Goal: Obtain resource: Download file/media

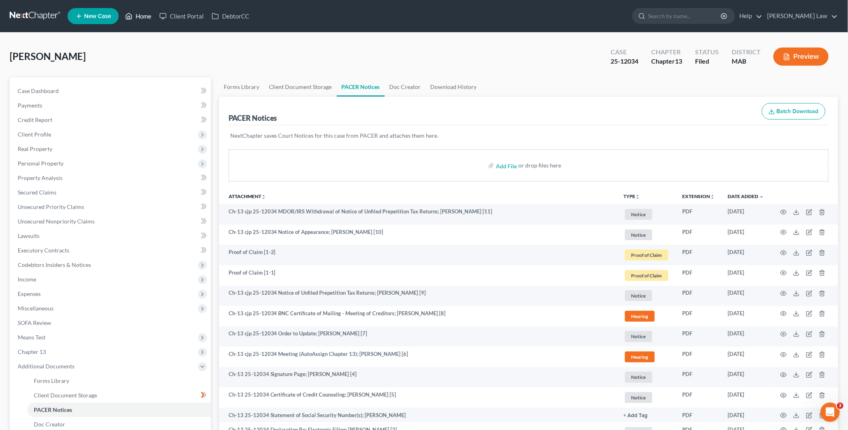
click at [138, 18] on link "Home" at bounding box center [138, 16] width 34 height 14
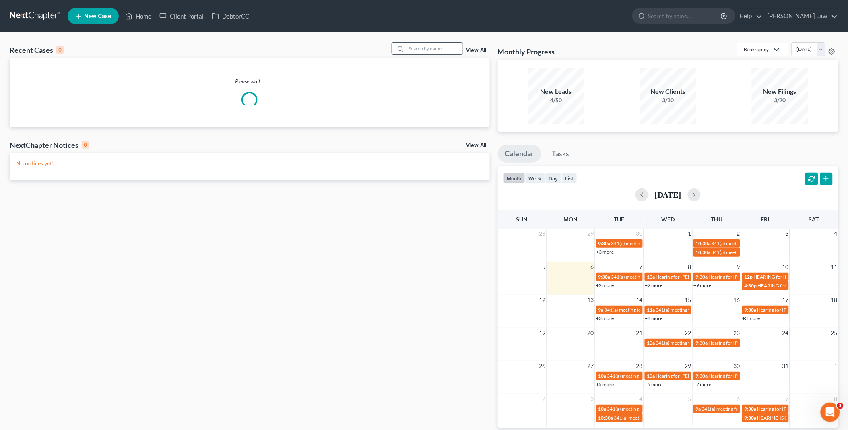
click at [415, 49] on input "search" at bounding box center [435, 49] width 56 height 12
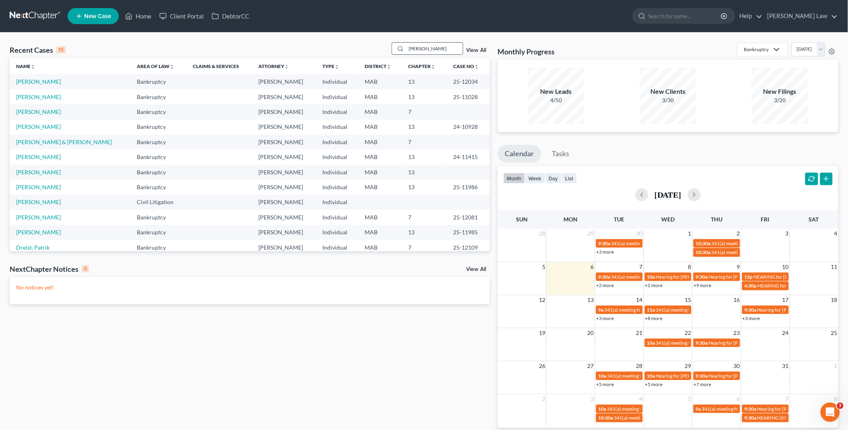
type input "[PERSON_NAME]"
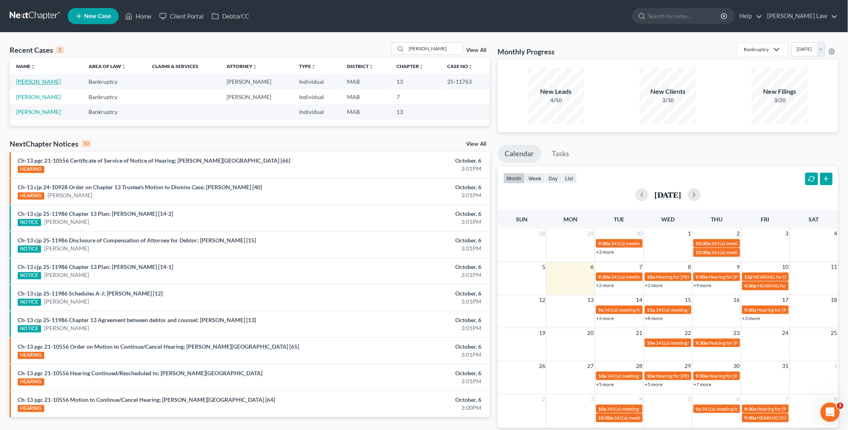
click at [39, 82] on link "[PERSON_NAME]" at bounding box center [38, 81] width 45 height 7
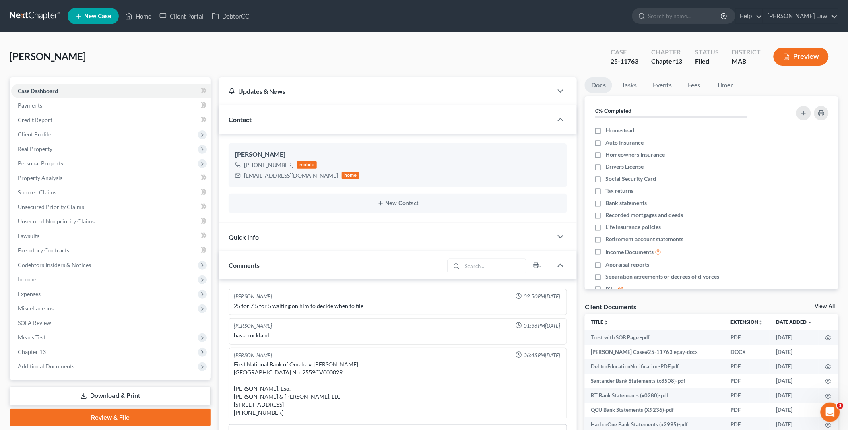
scroll to position [242, 0]
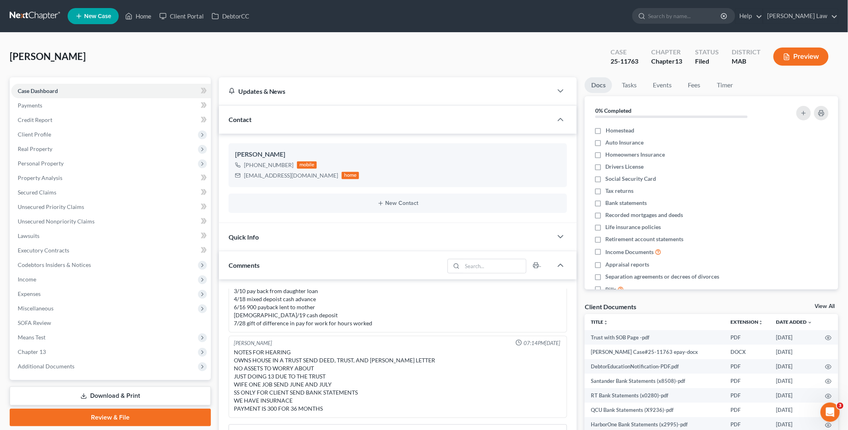
click at [822, 305] on link "View All" at bounding box center [825, 307] width 20 height 6
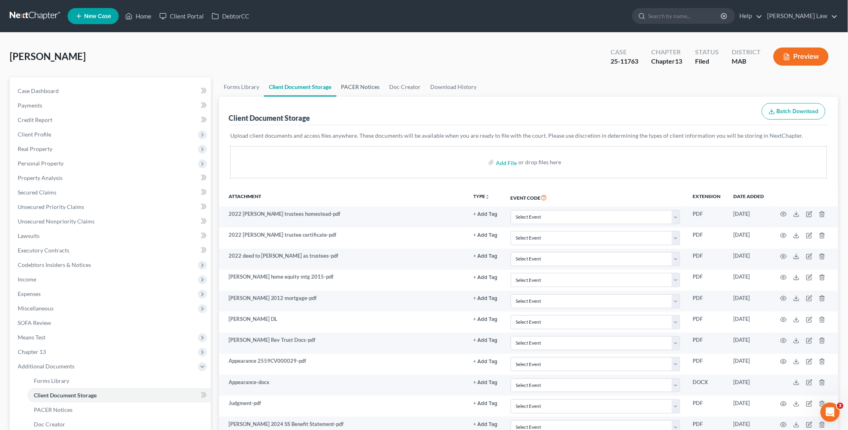
click at [355, 88] on link "PACER Notices" at bounding box center [361, 86] width 48 height 19
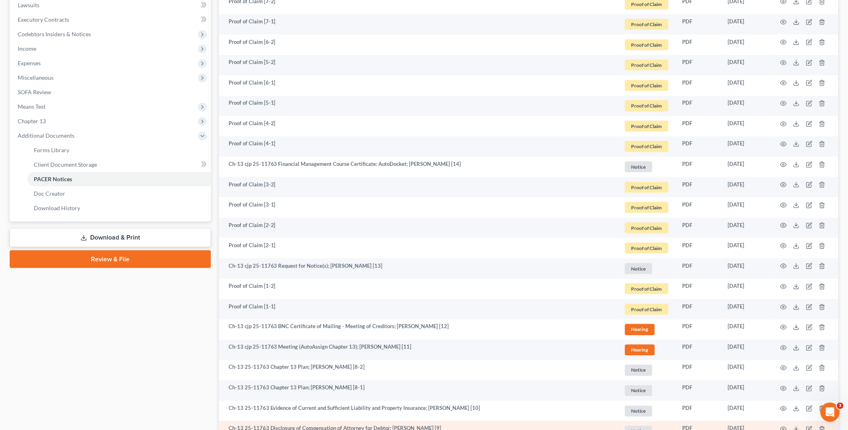
scroll to position [441, 0]
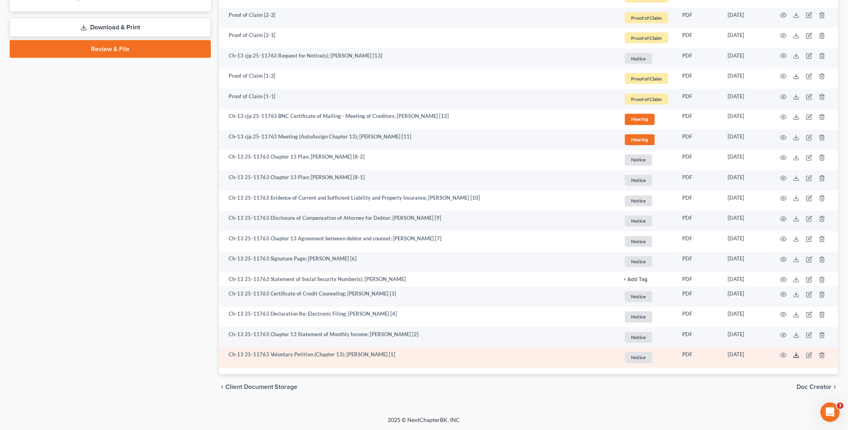
click at [796, 356] on icon at bounding box center [796, 355] width 6 height 6
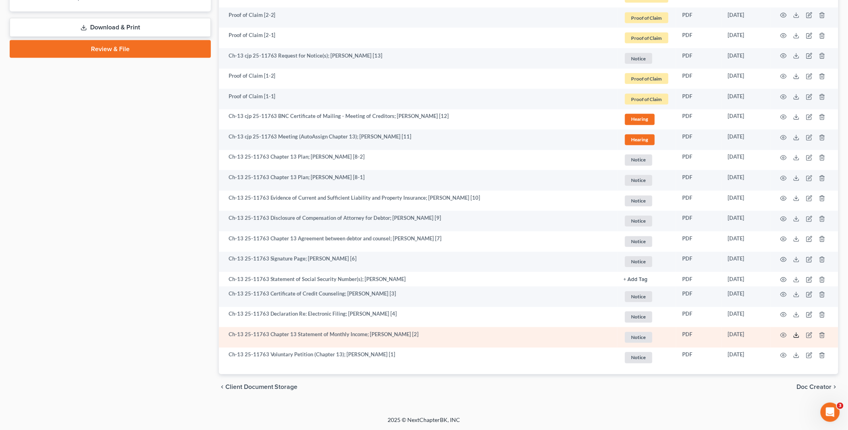
click at [796, 336] on icon at bounding box center [796, 335] width 6 height 6
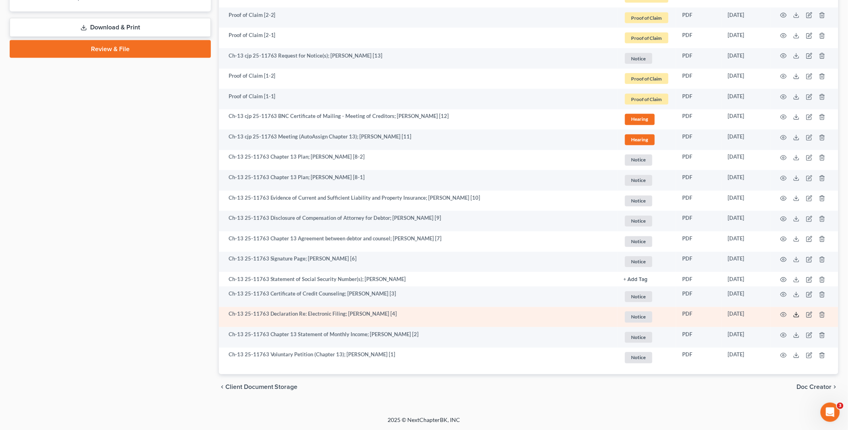
click at [795, 314] on icon at bounding box center [796, 315] width 6 height 6
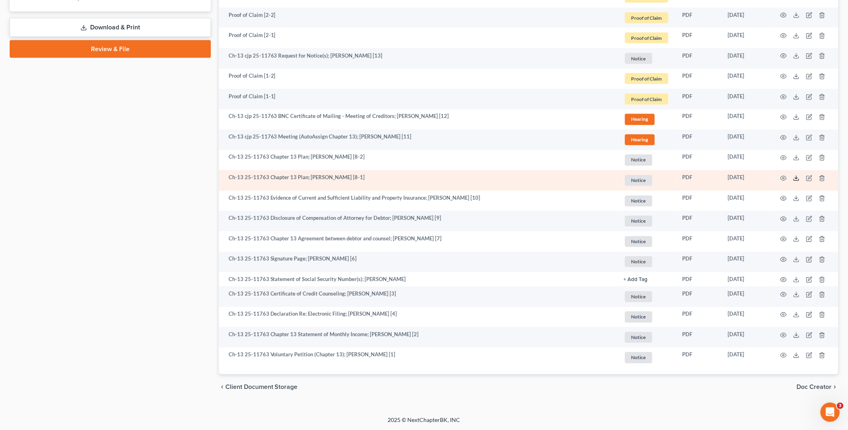
click at [796, 177] on icon at bounding box center [796, 178] width 6 height 6
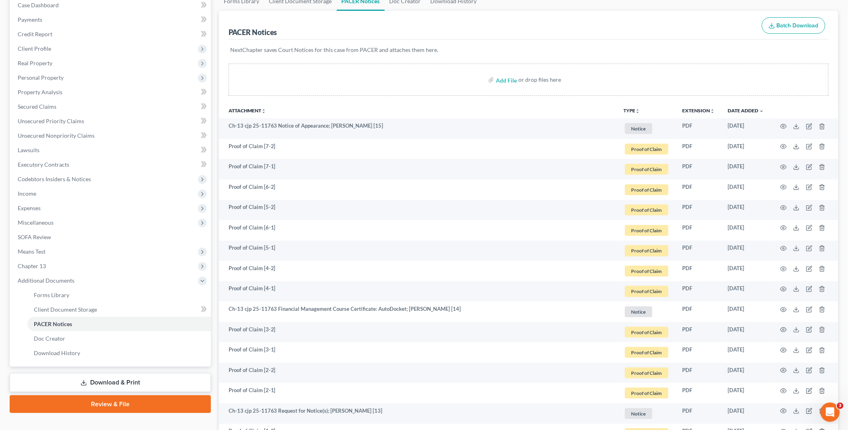
scroll to position [0, 0]
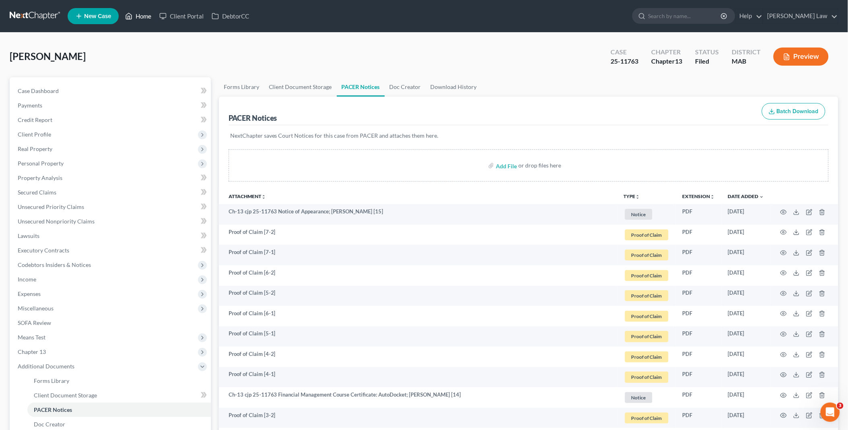
drag, startPoint x: 140, startPoint y: 14, endPoint x: 201, endPoint y: 32, distance: 63.7
click at [140, 14] on link "Home" at bounding box center [138, 16] width 34 height 14
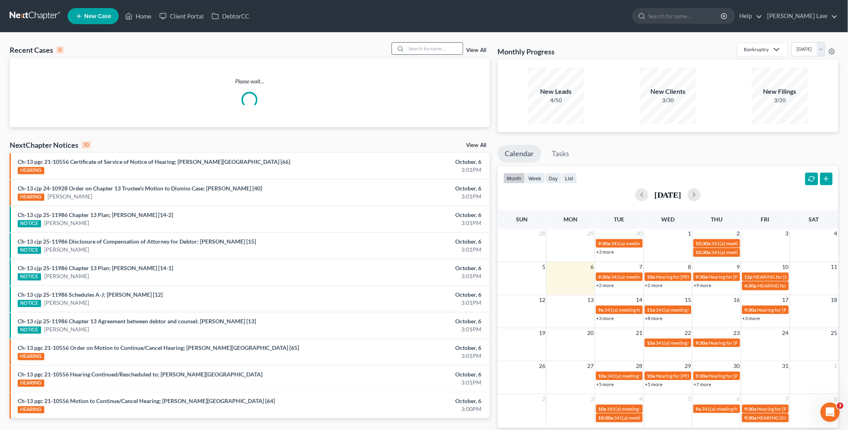
click at [440, 50] on input "search" at bounding box center [435, 49] width 56 height 12
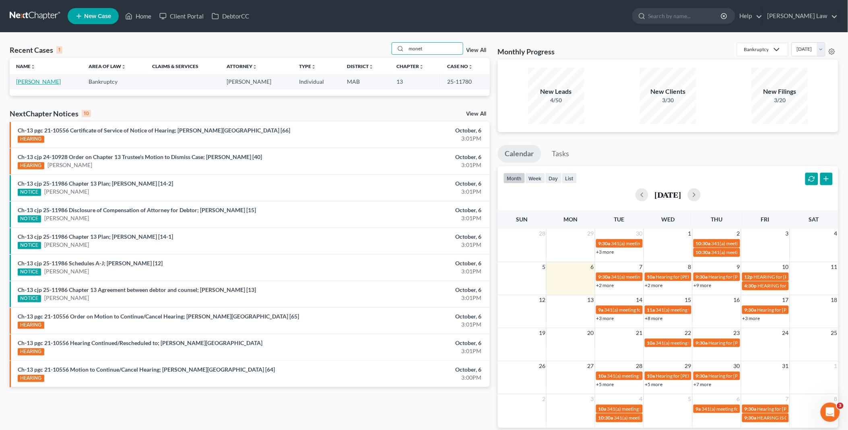
type input "monet"
click at [33, 83] on link "[PERSON_NAME]" at bounding box center [38, 81] width 45 height 7
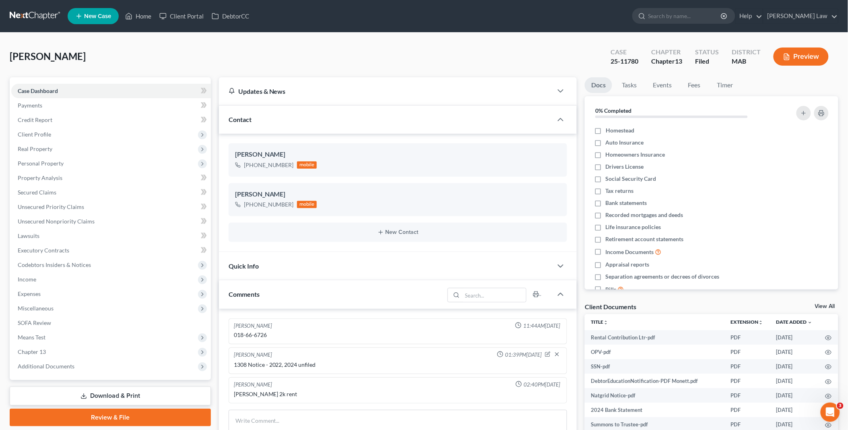
click at [820, 304] on link "View All" at bounding box center [825, 307] width 20 height 6
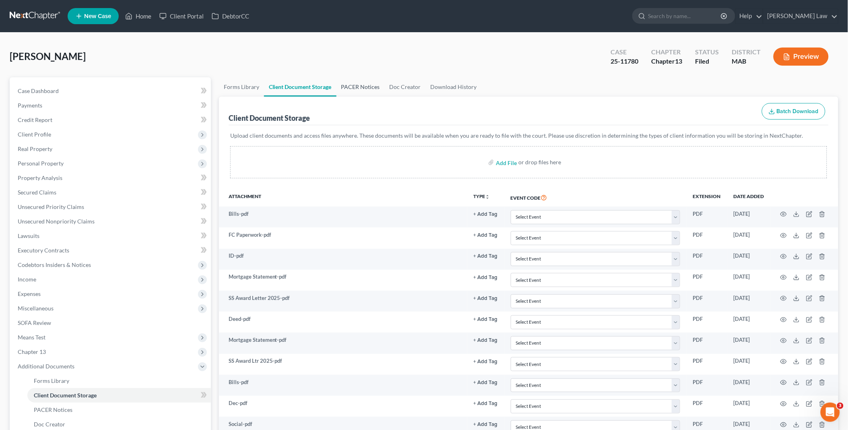
click at [361, 81] on link "PACER Notices" at bounding box center [361, 86] width 48 height 19
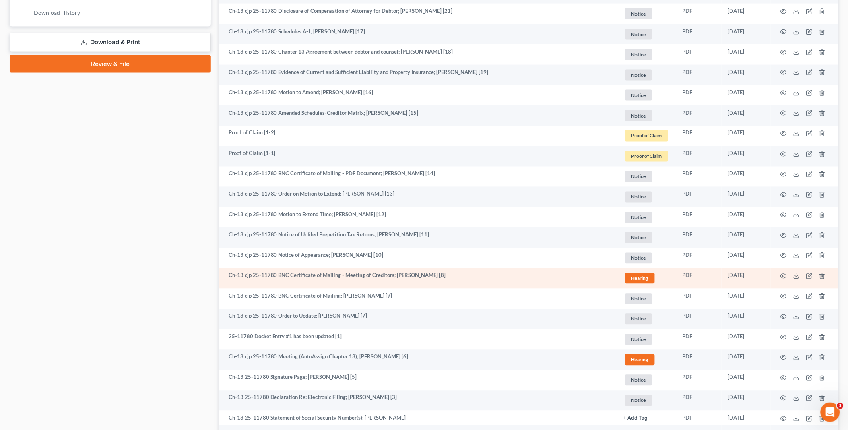
scroll to position [524, 0]
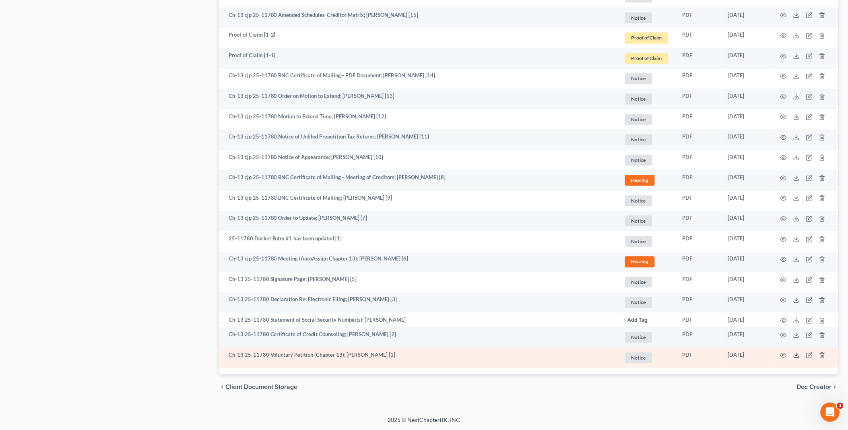
click at [795, 355] on icon at bounding box center [796, 355] width 6 height 6
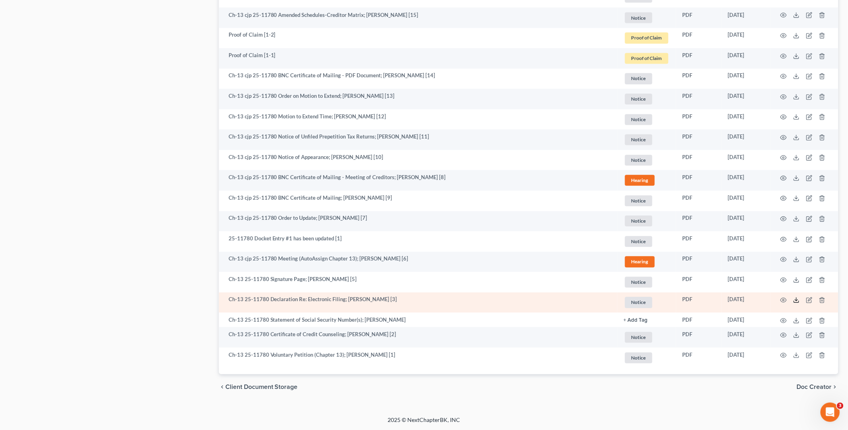
click at [797, 298] on line at bounding box center [797, 299] width 0 height 3
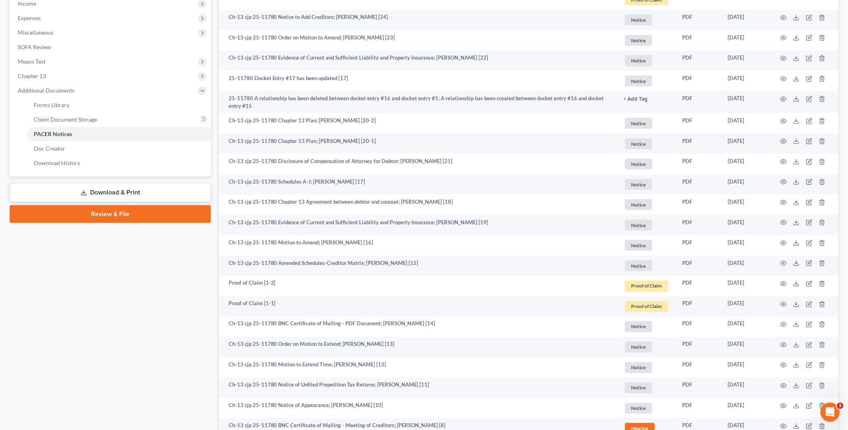
scroll to position [255, 0]
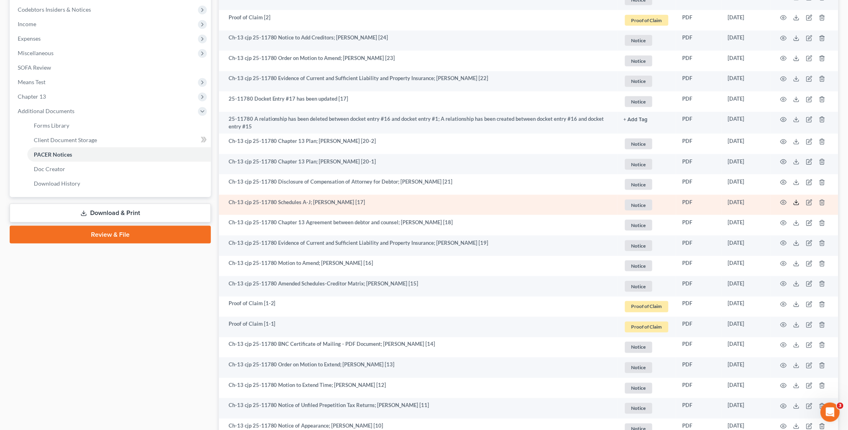
click at [797, 204] on icon at bounding box center [796, 204] width 5 height 2
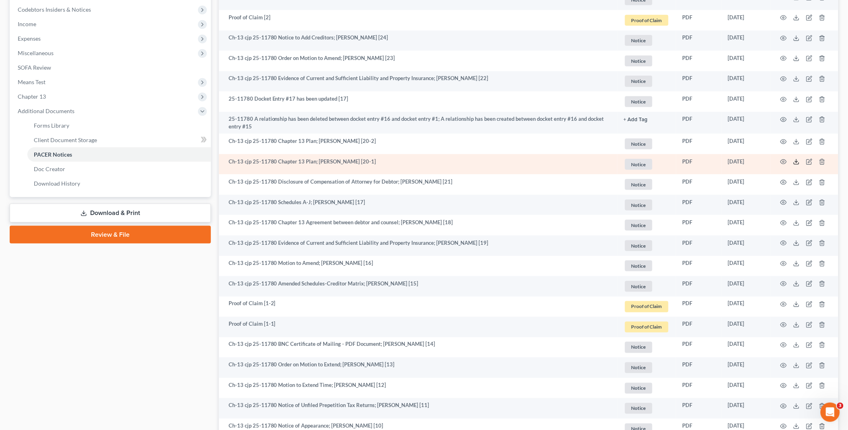
click at [798, 163] on icon at bounding box center [796, 162] width 6 height 6
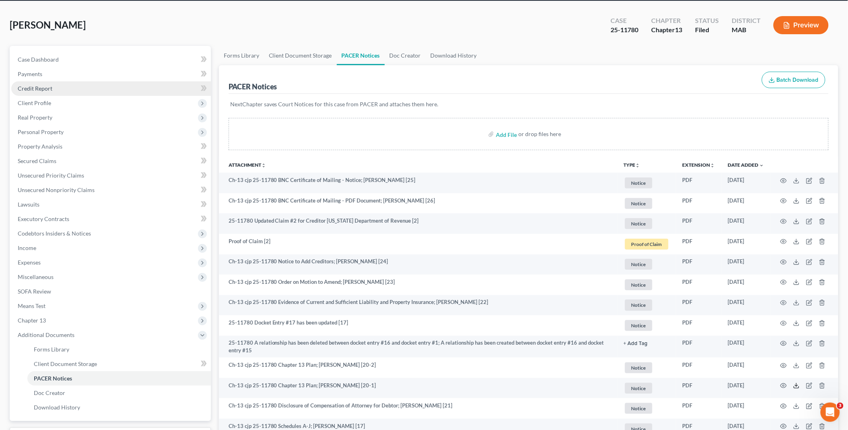
scroll to position [0, 0]
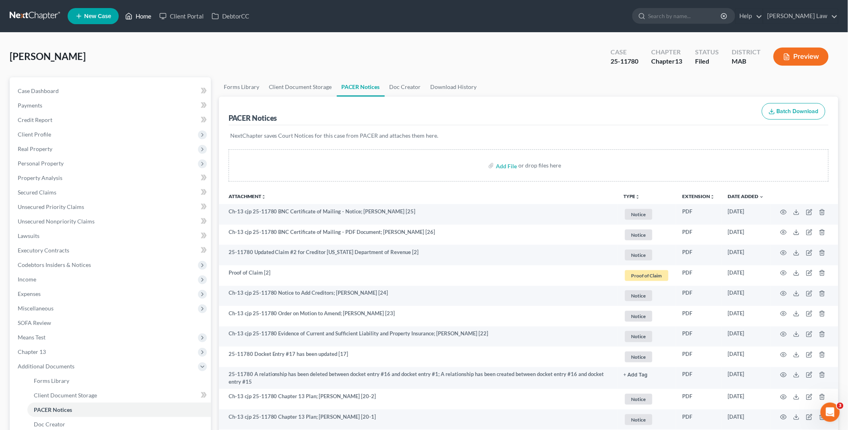
click at [143, 14] on link "Home" at bounding box center [138, 16] width 34 height 14
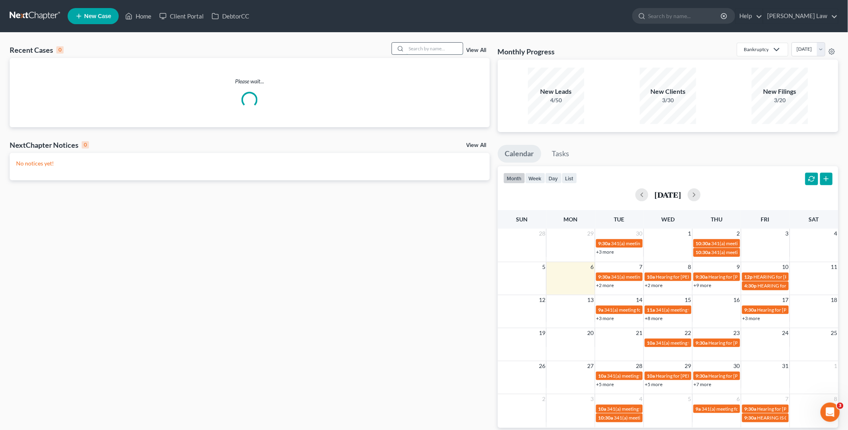
click at [434, 47] on input "search" at bounding box center [435, 49] width 56 height 12
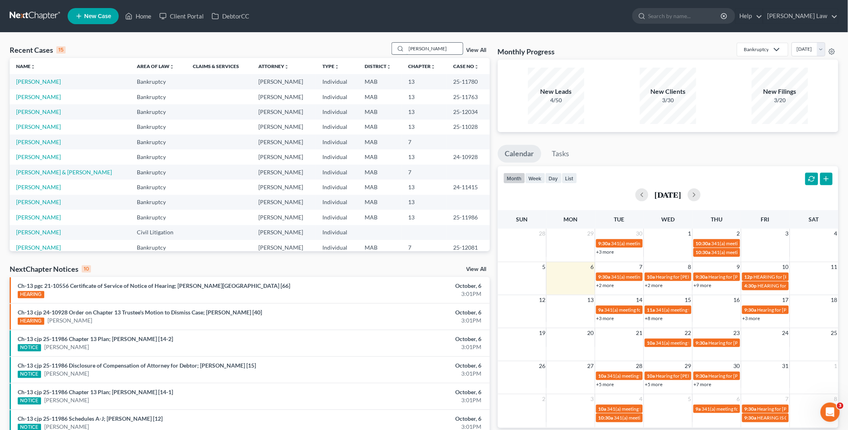
type input "[PERSON_NAME]"
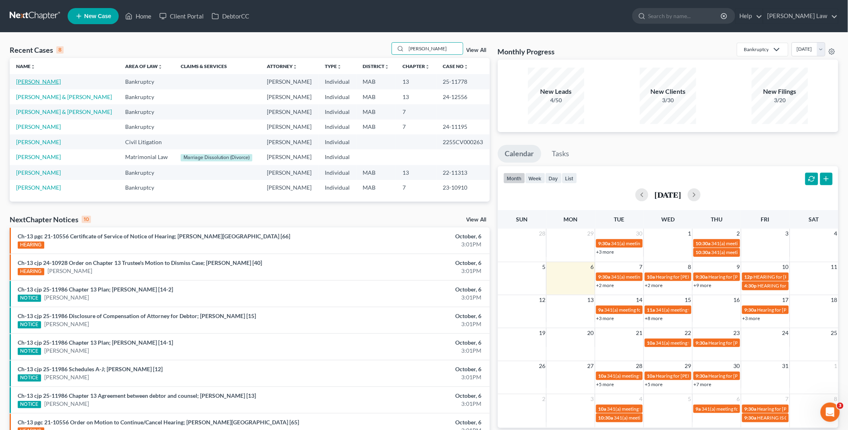
click at [41, 83] on link "[PERSON_NAME]" at bounding box center [38, 81] width 45 height 7
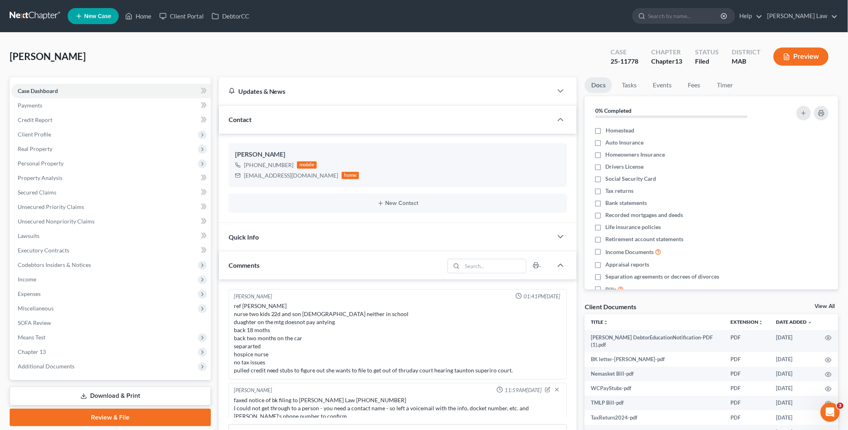
scroll to position [85, 0]
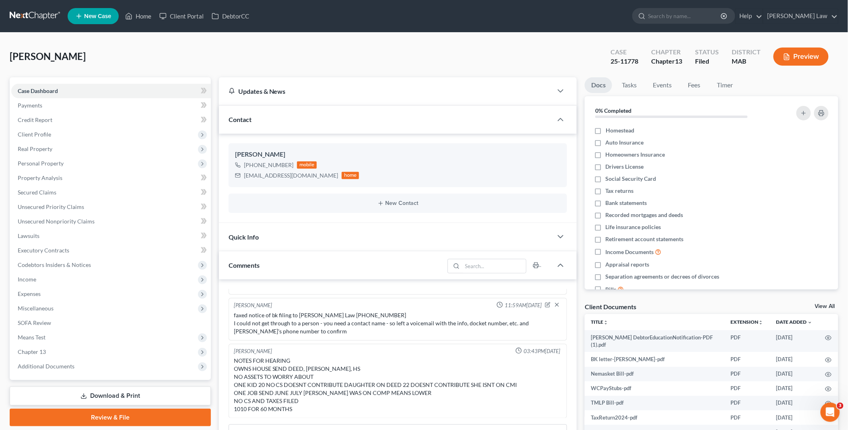
click at [822, 303] on div "Client Documents View All" at bounding box center [712, 308] width 254 height 12
click at [825, 305] on link "View All" at bounding box center [825, 307] width 20 height 6
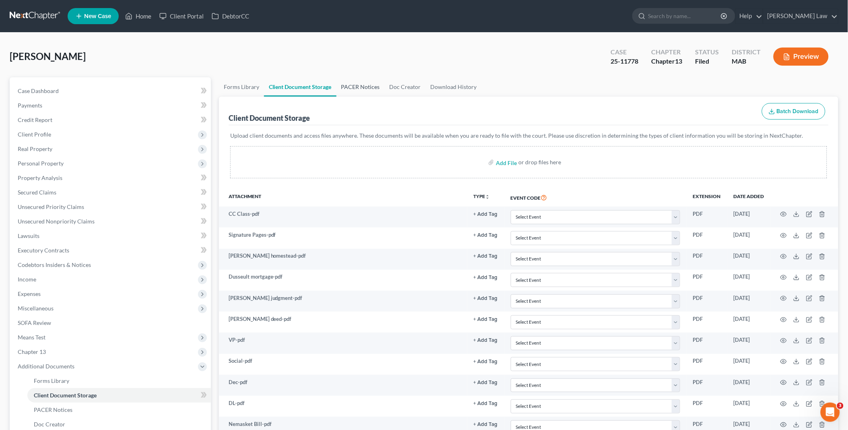
click at [371, 85] on link "PACER Notices" at bounding box center [361, 86] width 48 height 19
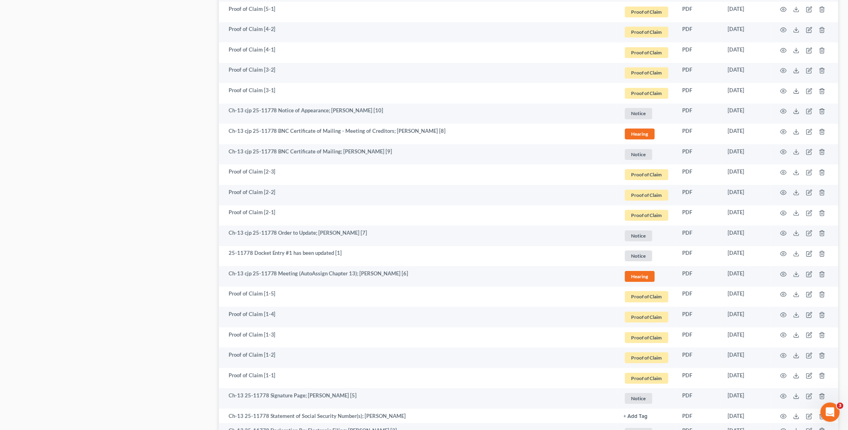
scroll to position [827, 0]
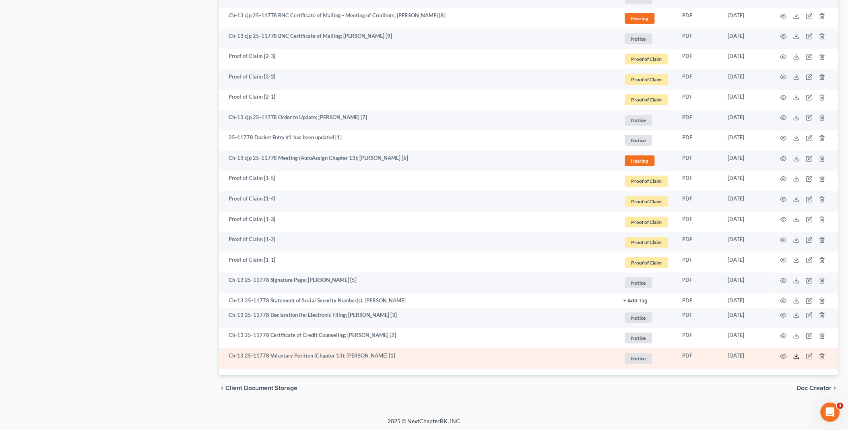
click at [794, 357] on icon at bounding box center [796, 358] width 5 height 2
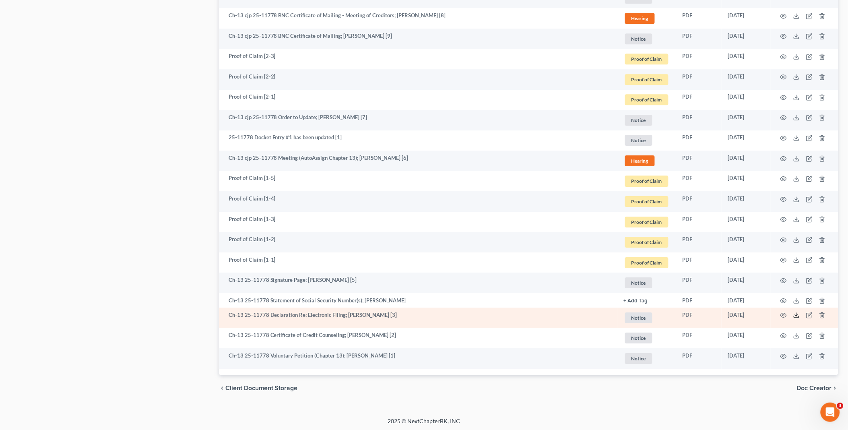
click at [793, 316] on icon at bounding box center [796, 315] width 6 height 6
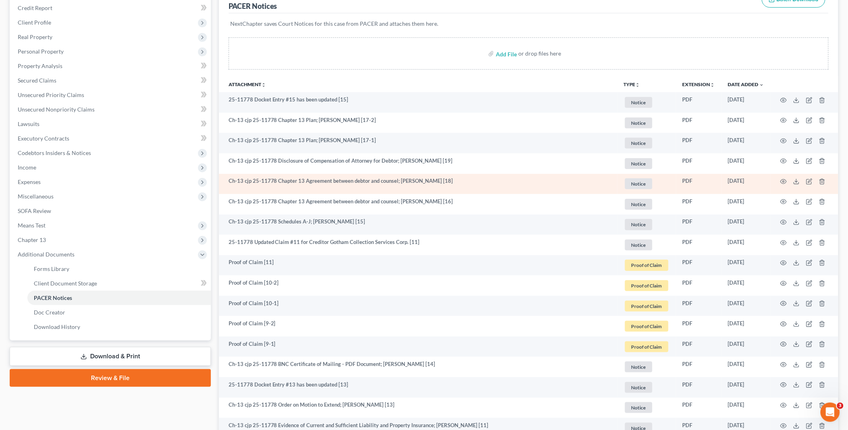
scroll to position [111, 0]
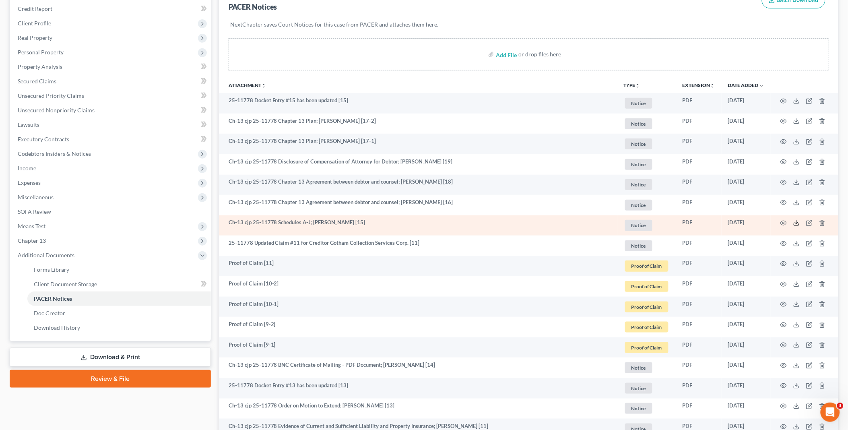
click at [797, 222] on line at bounding box center [797, 222] width 0 height 3
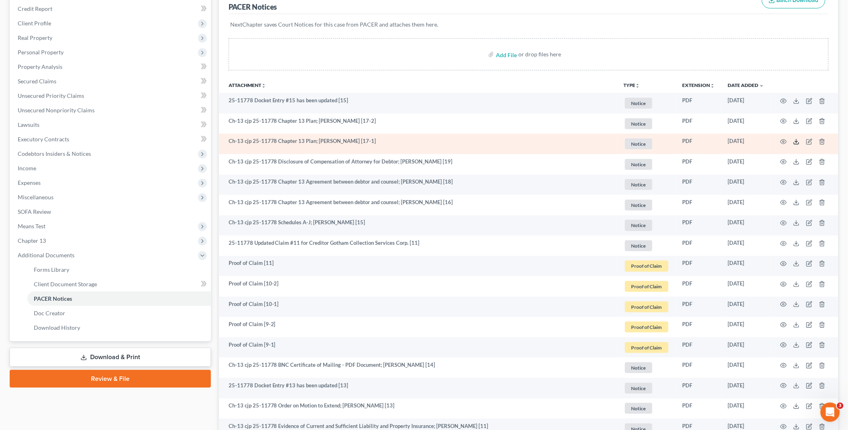
click at [797, 141] on polyline at bounding box center [796, 141] width 3 height 1
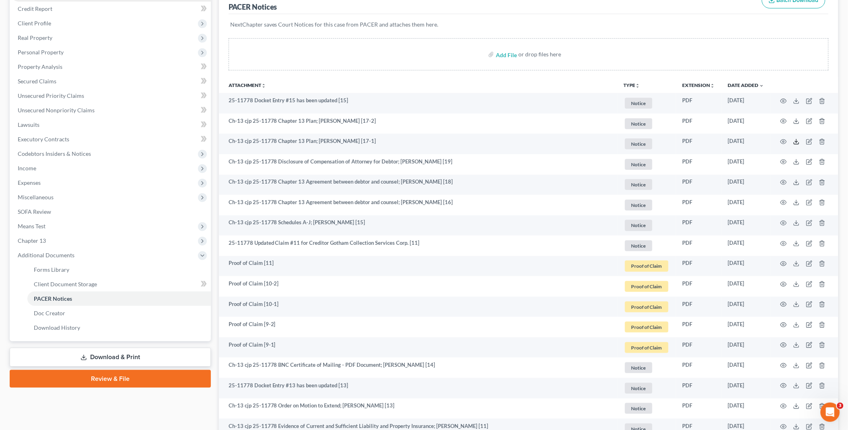
scroll to position [0, 0]
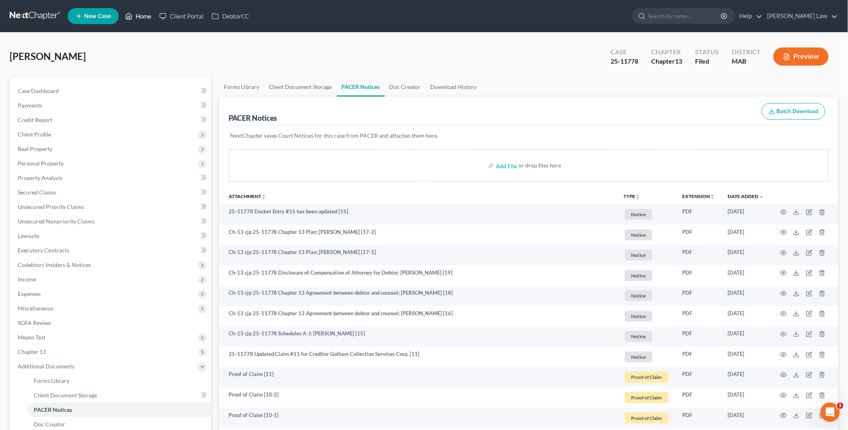
click at [138, 18] on link "Home" at bounding box center [138, 16] width 34 height 14
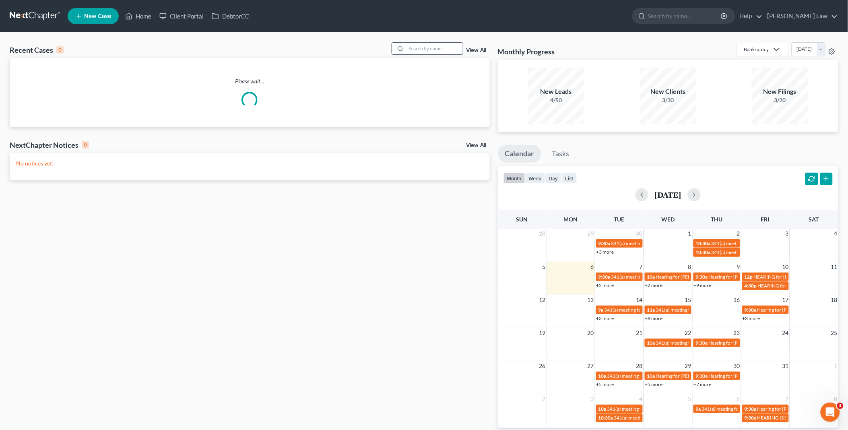
click at [442, 45] on input "search" at bounding box center [435, 49] width 56 height 12
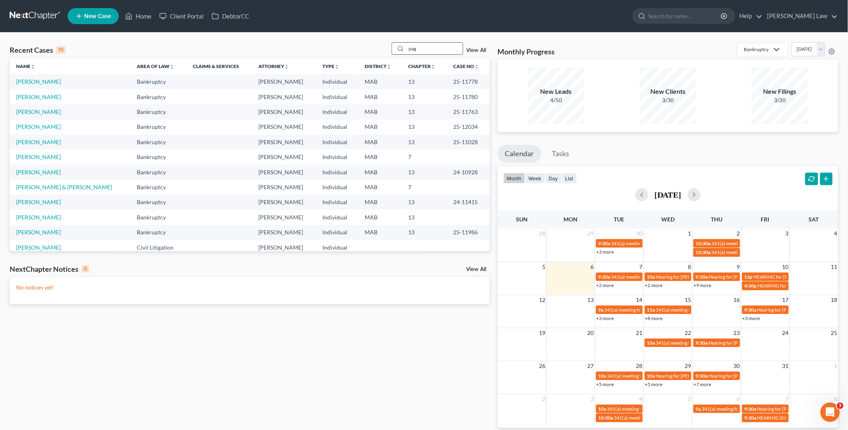
type input "pag"
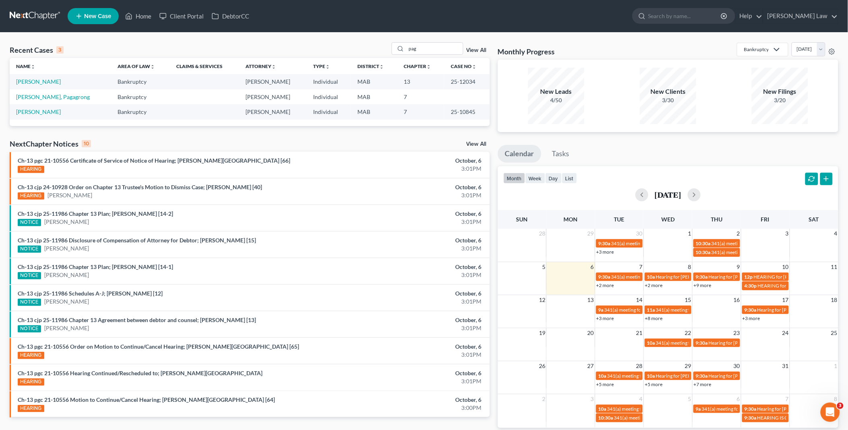
click at [8, 85] on div "Recent Cases 3 pag View All Name unfold_more expand_more expand_less Area of La…" at bounding box center [250, 241] width 488 height 399
click at [29, 82] on link "[PERSON_NAME]" at bounding box center [38, 81] width 45 height 7
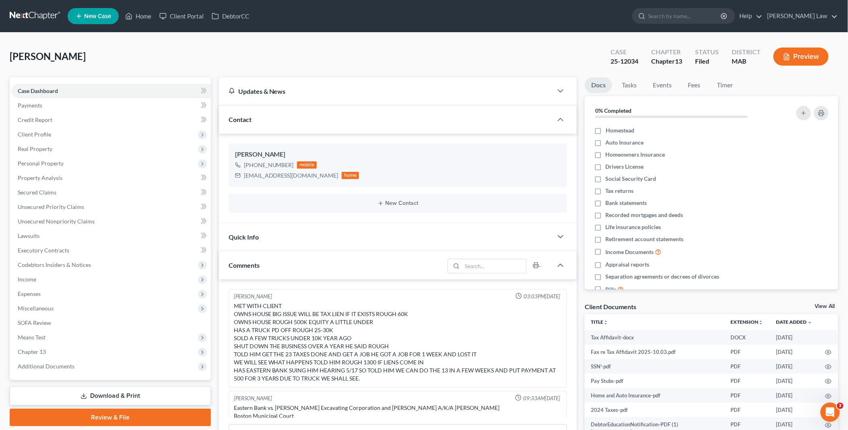
scroll to position [244, 0]
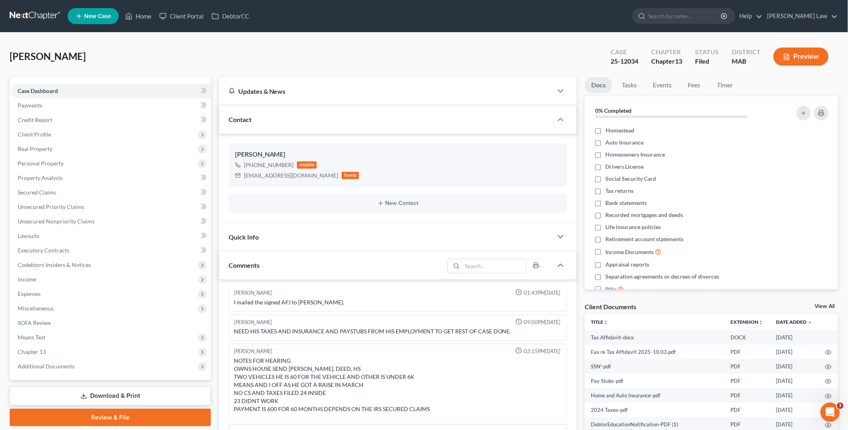
click at [828, 302] on div "Client Documents View All" at bounding box center [712, 308] width 254 height 12
click at [819, 307] on link "View All" at bounding box center [825, 307] width 20 height 6
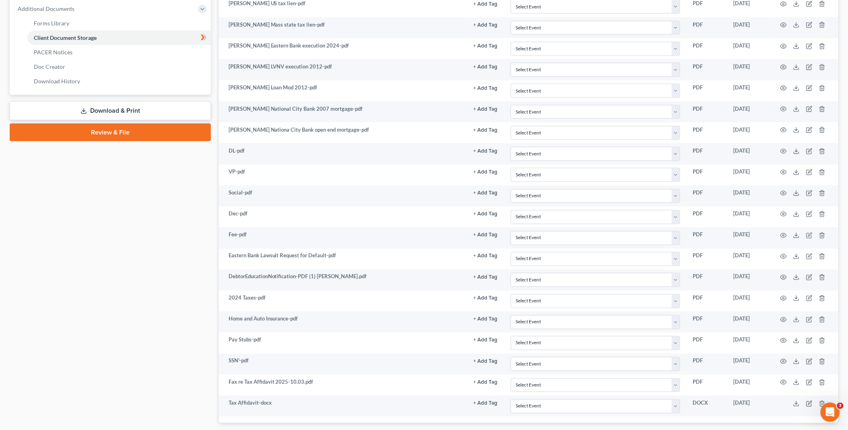
scroll to position [409, 0]
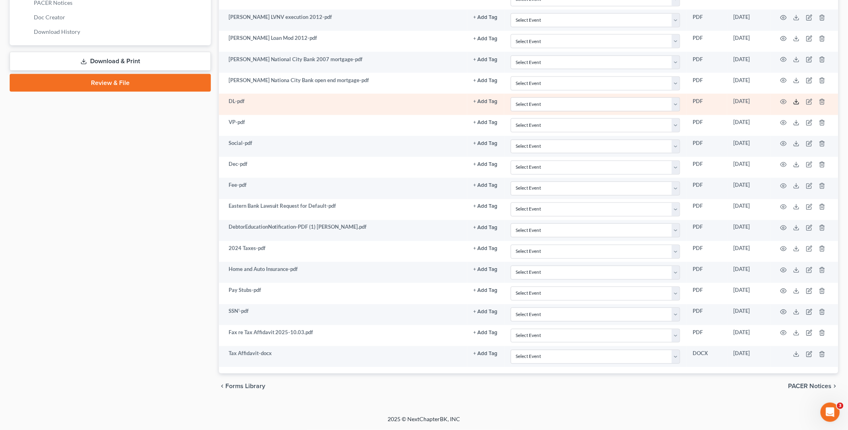
click at [797, 101] on line at bounding box center [797, 100] width 0 height 3
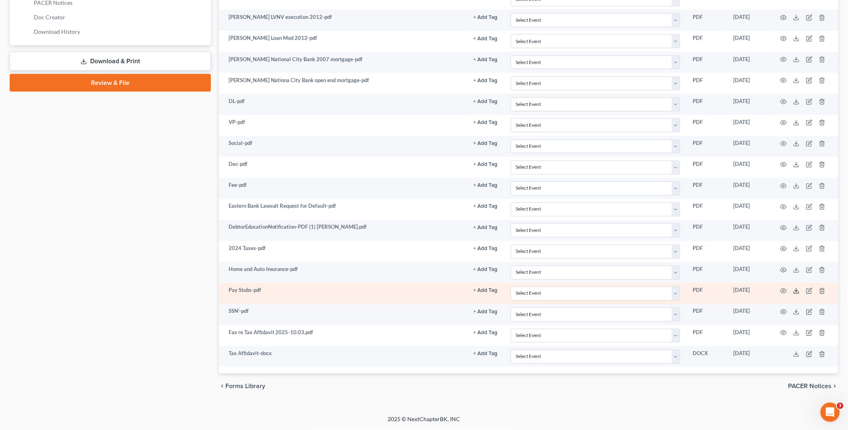
click at [798, 291] on polyline at bounding box center [796, 290] width 3 height 1
